Goal: Use online tool/utility: Utilize a website feature to perform a specific function

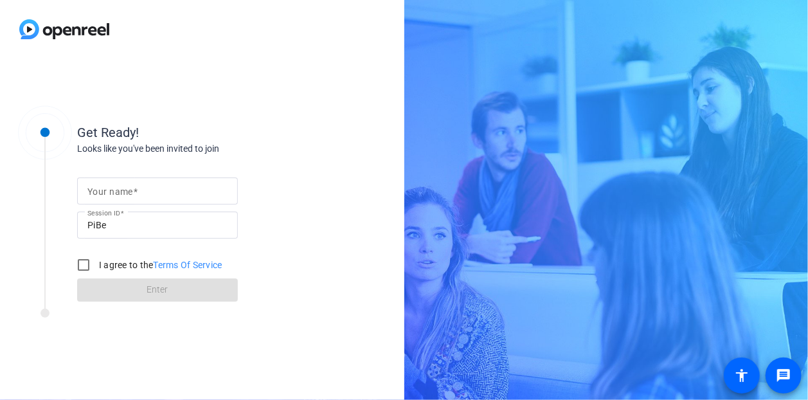
click at [149, 190] on input "Your name" at bounding box center [157, 190] width 140 height 15
type input "[PERSON_NAME]"
click at [87, 189] on input "[PERSON_NAME]" at bounding box center [157, 190] width 140 height 15
click at [82, 265] on input "I agree to the Terms Of Service" at bounding box center [84, 265] width 26 height 26
checkbox input "true"
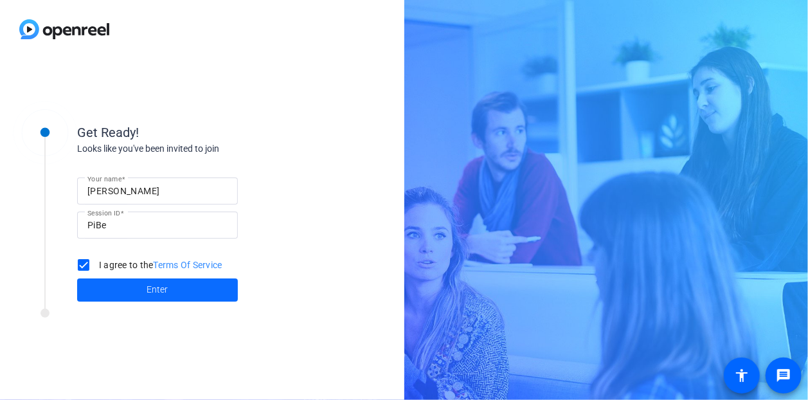
click at [146, 290] on span at bounding box center [157, 289] width 161 height 31
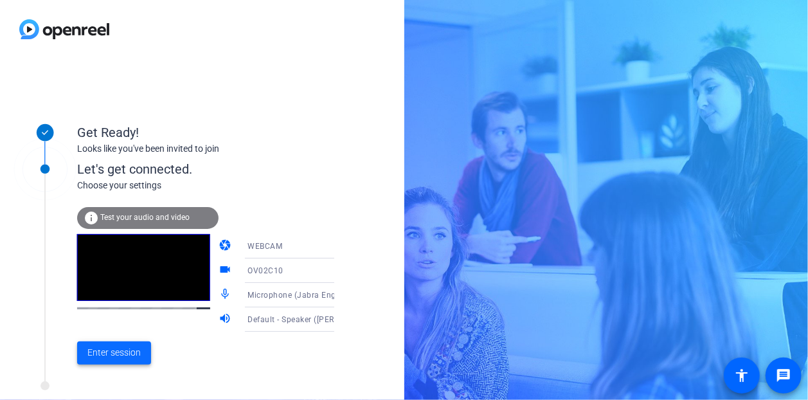
click at [109, 345] on span at bounding box center [114, 352] width 74 height 31
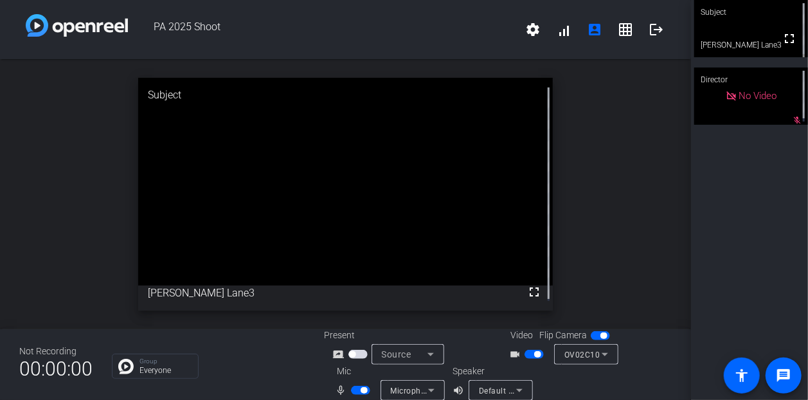
click at [581, 250] on div "open_in_new Subject fullscreen [PERSON_NAME] Lane3" at bounding box center [345, 194] width 691 height 270
click at [618, 204] on div "open_in_new Subject fullscreen [PERSON_NAME] Lane3" at bounding box center [345, 194] width 691 height 270
click at [361, 388] on span "button" at bounding box center [364, 390] width 6 height 6
click at [534, 356] on span "button" at bounding box center [537, 354] width 6 height 6
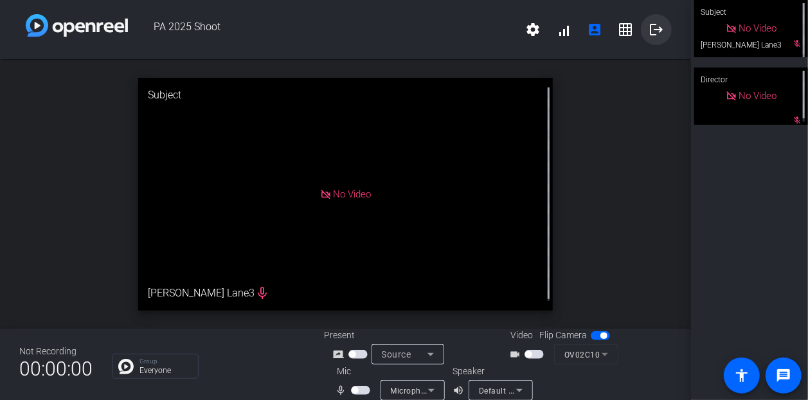
click at [658, 20] on span at bounding box center [656, 29] width 31 height 31
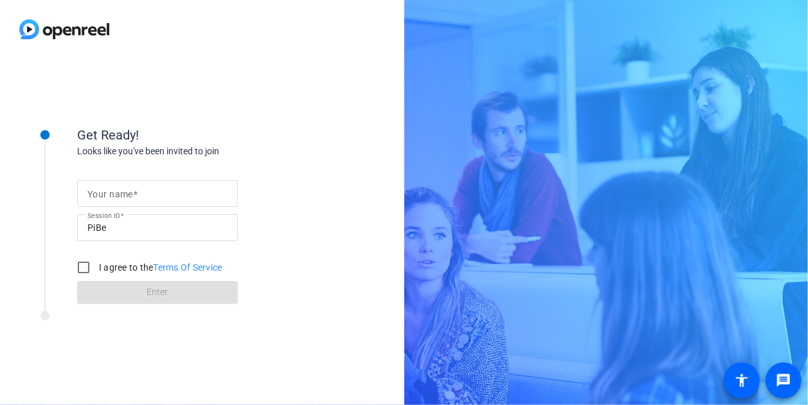
click at [231, 185] on div "Your name" at bounding box center [157, 193] width 161 height 27
type input "[PERSON_NAME]"
click at [85, 273] on input "I agree to the Terms Of Service" at bounding box center [84, 268] width 26 height 26
checkbox input "true"
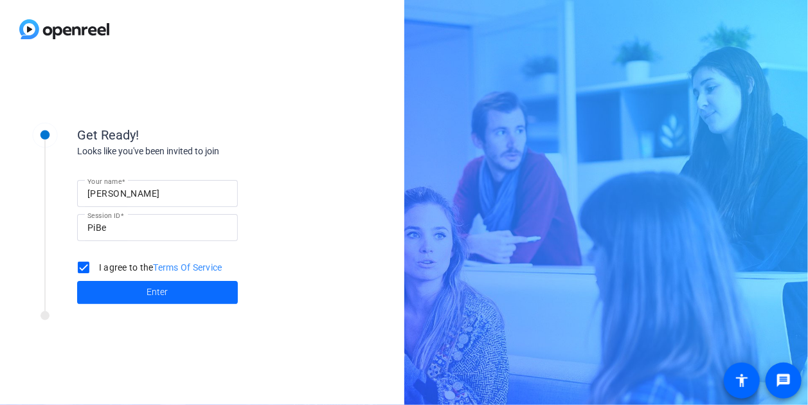
click at [141, 296] on span at bounding box center [157, 292] width 161 height 31
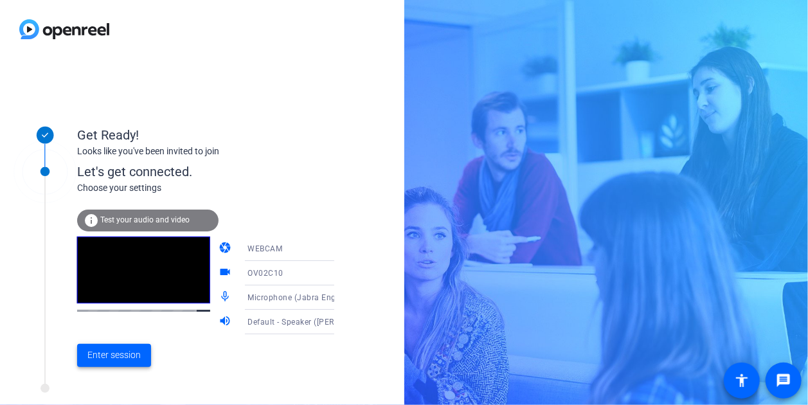
click at [119, 357] on span "Enter session" at bounding box center [113, 354] width 53 height 13
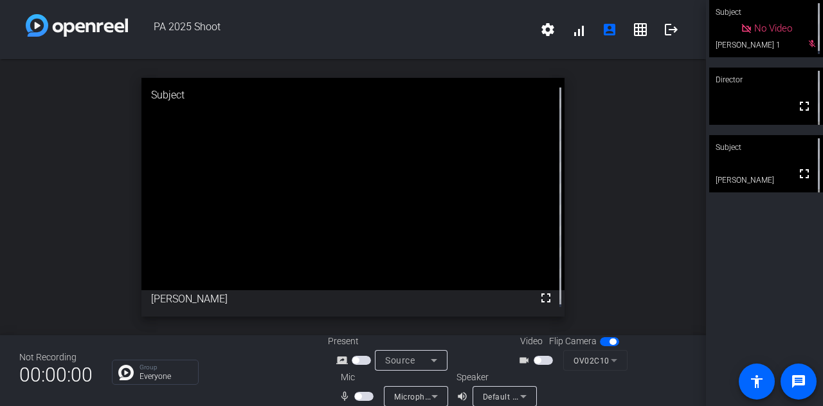
click at [539, 357] on span "button" at bounding box center [543, 359] width 19 height 9
drag, startPoint x: 543, startPoint y: 298, endPoint x: 543, endPoint y: 375, distance: 77.8
click at [543, 298] on mat-icon "fullscreen" at bounding box center [545, 297] width 15 height 15
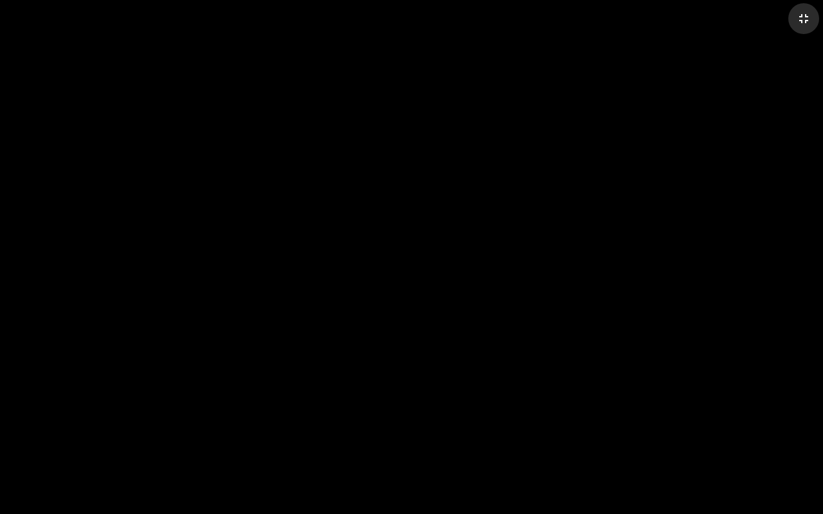
click at [800, 20] on mat-icon "fullscreen_exit" at bounding box center [803, 18] width 15 height 15
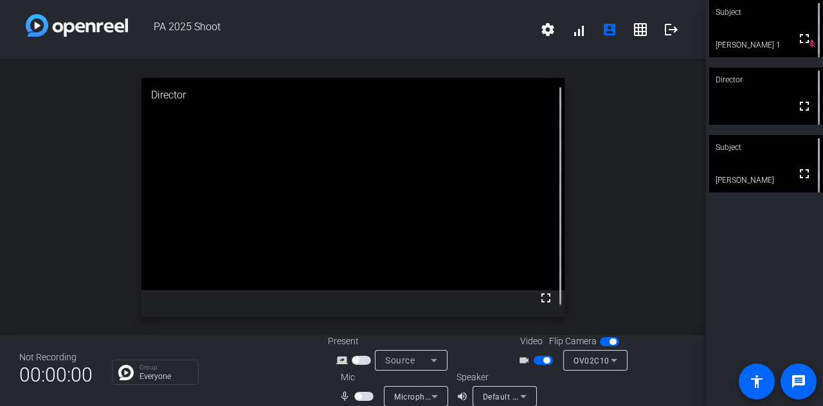
click at [361, 394] on span "button" at bounding box center [363, 395] width 19 height 9
click at [796, 175] on mat-icon "fullscreen" at bounding box center [803, 173] width 15 height 15
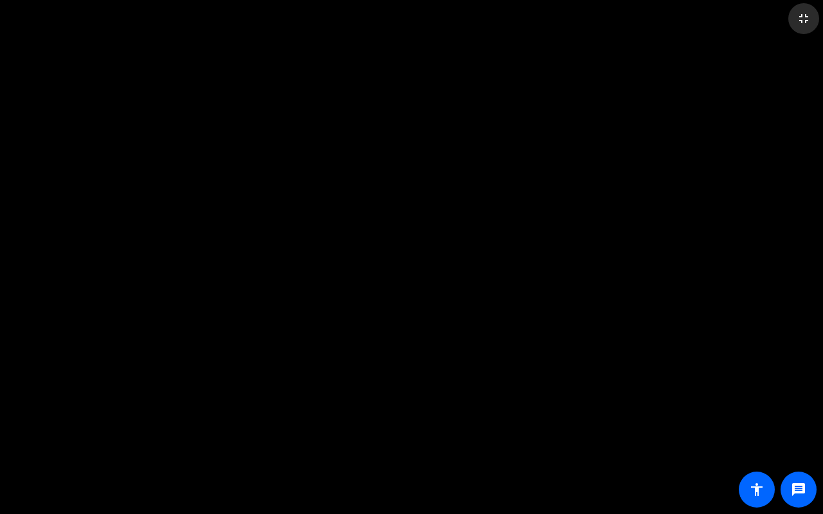
click at [807, 17] on mat-icon "fullscreen_exit" at bounding box center [803, 18] width 15 height 15
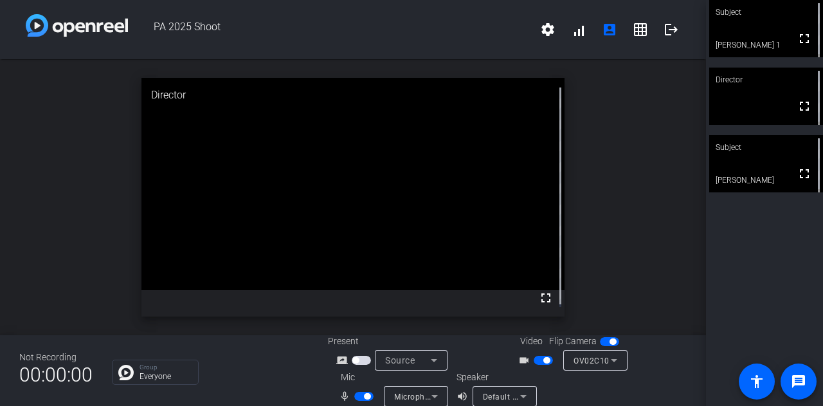
click at [357, 395] on span "button" at bounding box center [363, 395] width 19 height 9
click at [789, 183] on span at bounding box center [804, 173] width 31 height 31
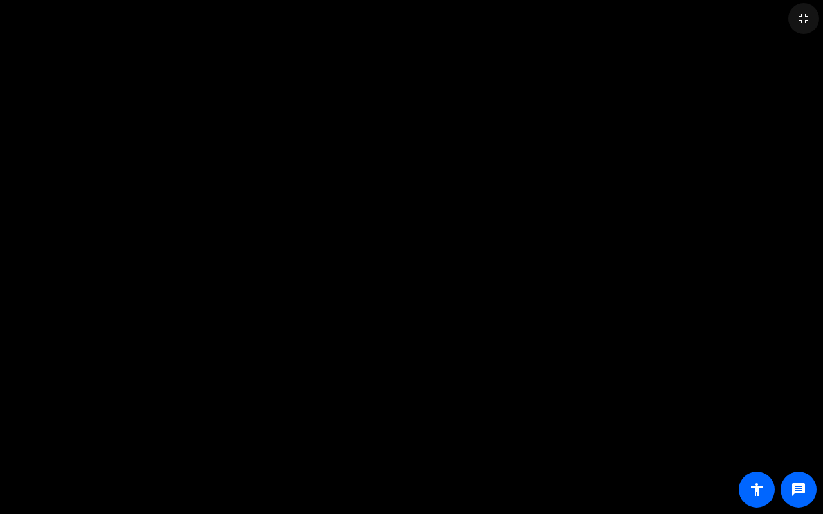
click at [800, 23] on mat-icon "fullscreen_exit" at bounding box center [803, 18] width 15 height 15
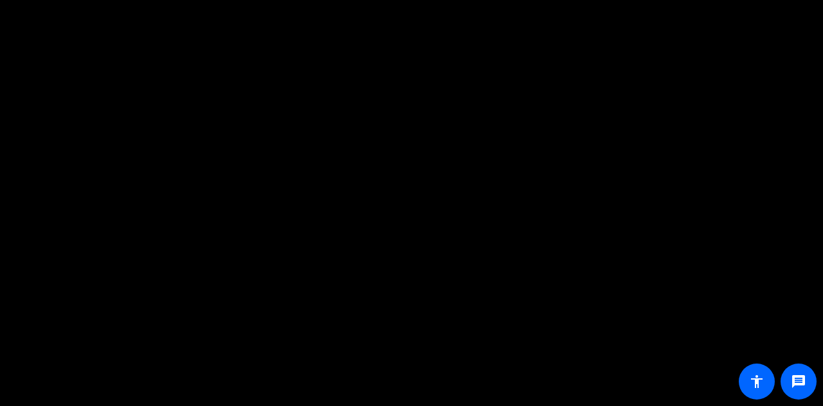
scroll to position [15, 0]
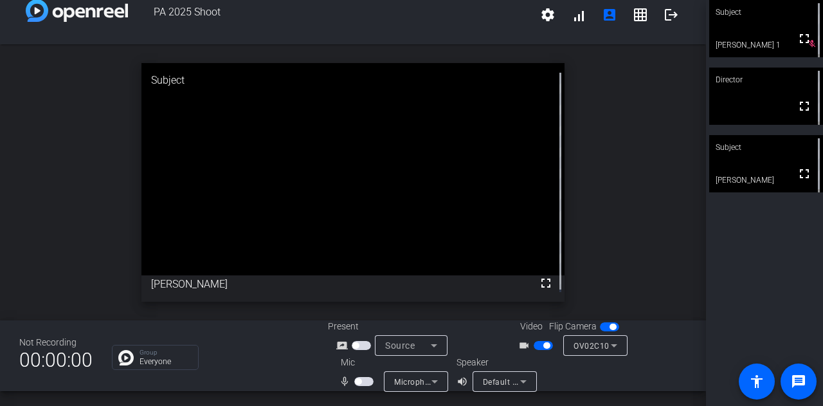
click at [364, 379] on span "button" at bounding box center [363, 381] width 19 height 9
click at [361, 378] on span "button" at bounding box center [363, 381] width 19 height 9
click at [359, 384] on span "button" at bounding box center [363, 381] width 19 height 9
click at [364, 384] on span "button" at bounding box center [367, 381] width 6 height 6
click at [358, 381] on span "button" at bounding box center [358, 381] width 6 height 6
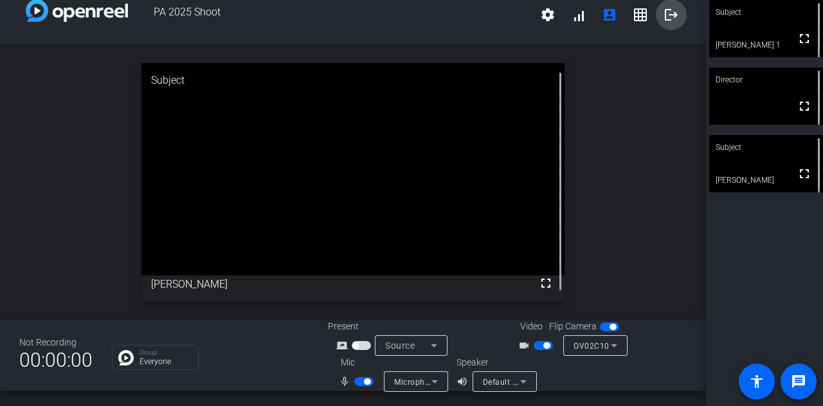
click at [666, 21] on mat-icon "logout" at bounding box center [670, 14] width 15 height 15
